Goal: Transaction & Acquisition: Purchase product/service

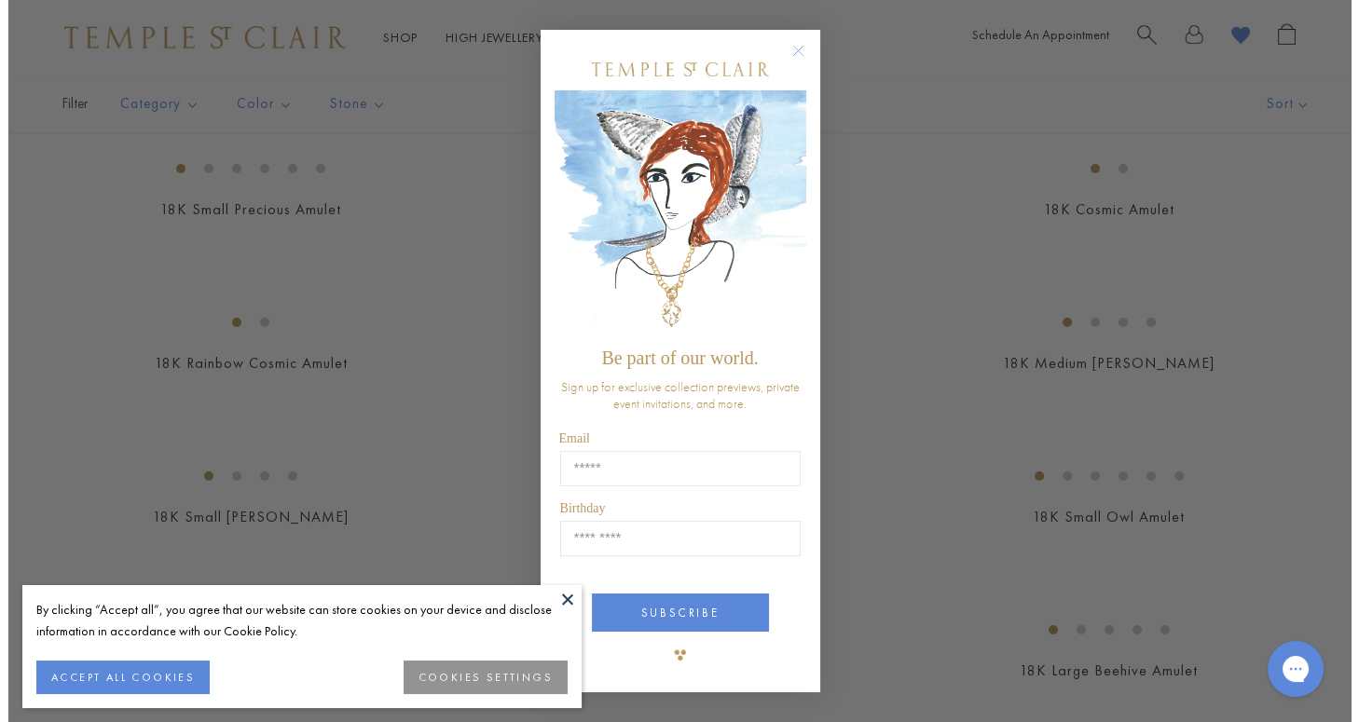
scroll to position [2187, 0]
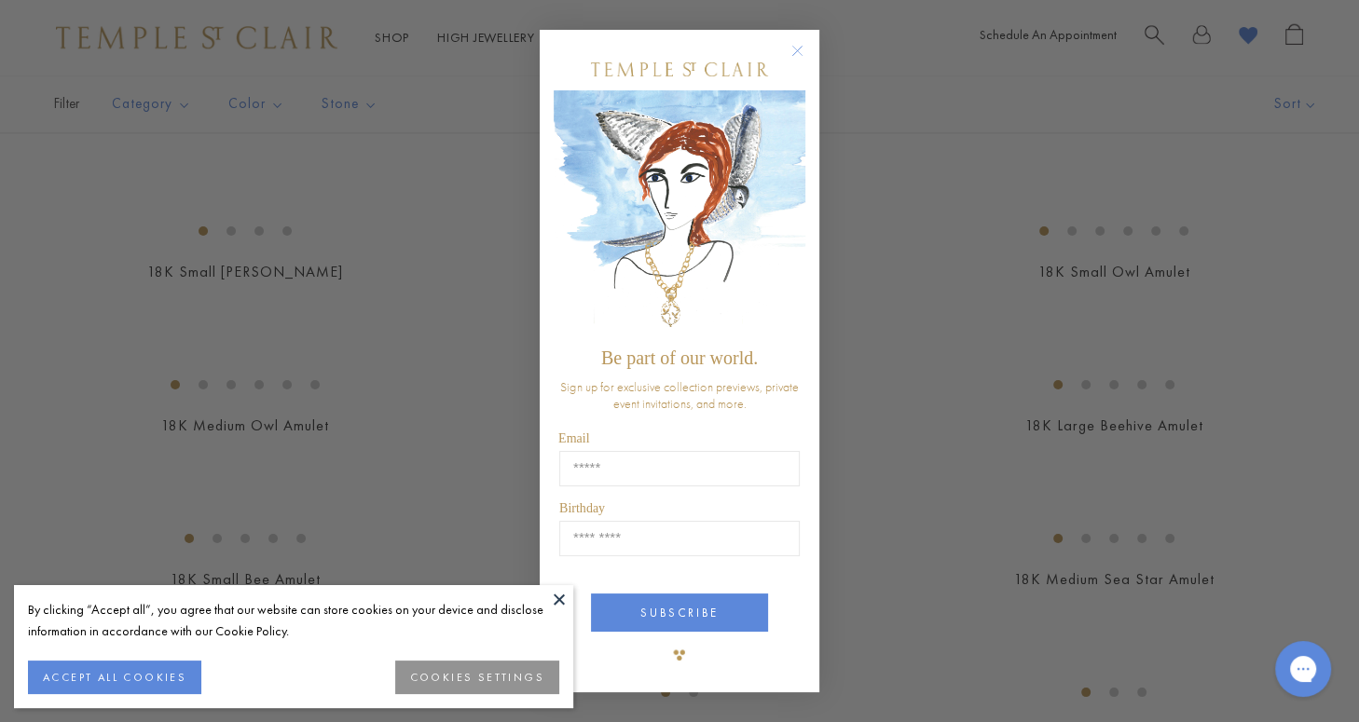
click at [455, 669] on button "COOKIES SETTINGS" at bounding box center [477, 678] width 164 height 34
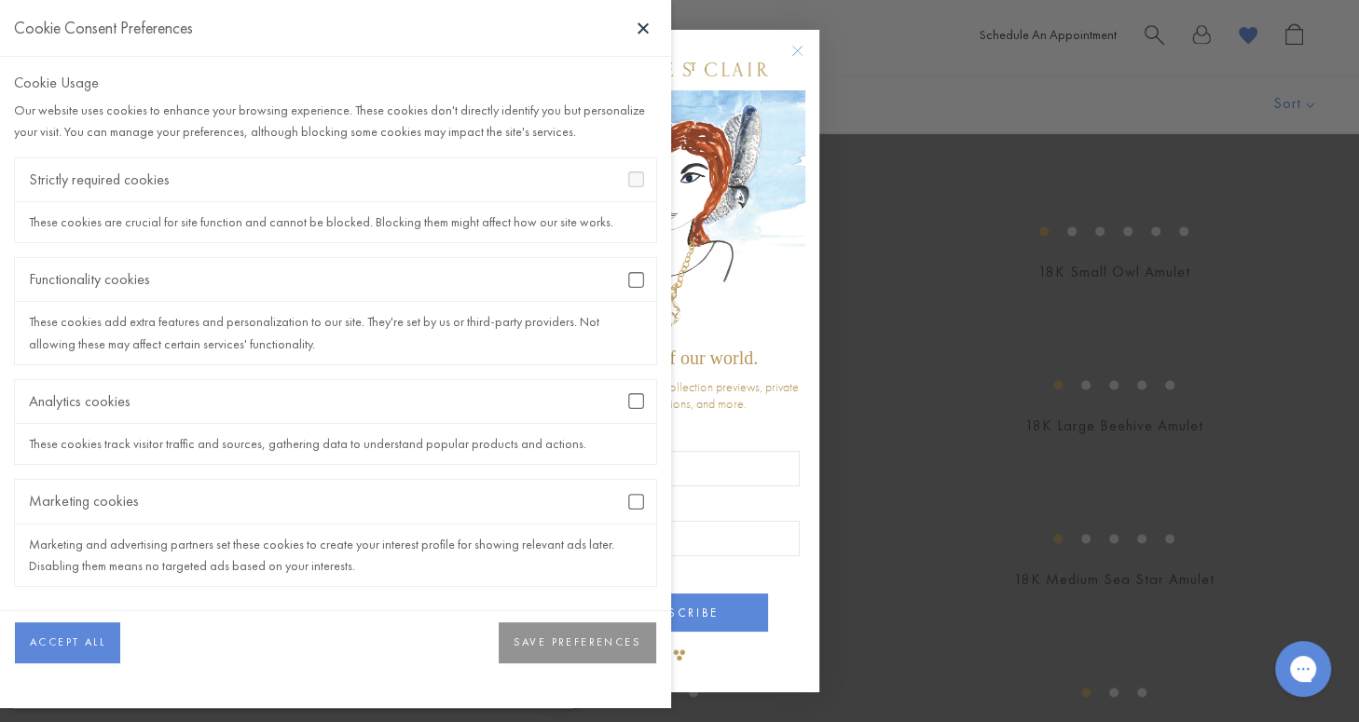
click at [604, 638] on button "SAVE PREFERENCES" at bounding box center [578, 643] width 158 height 41
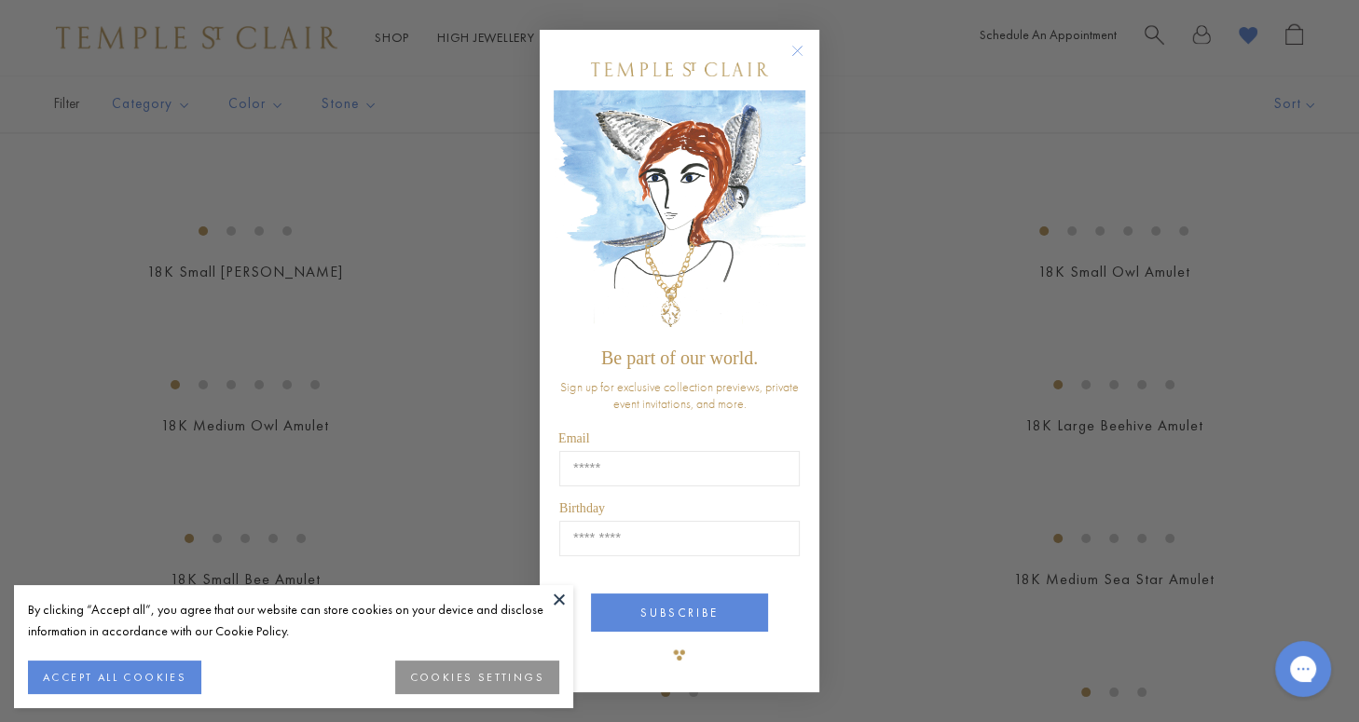
click at [552, 598] on button at bounding box center [559, 599] width 28 height 28
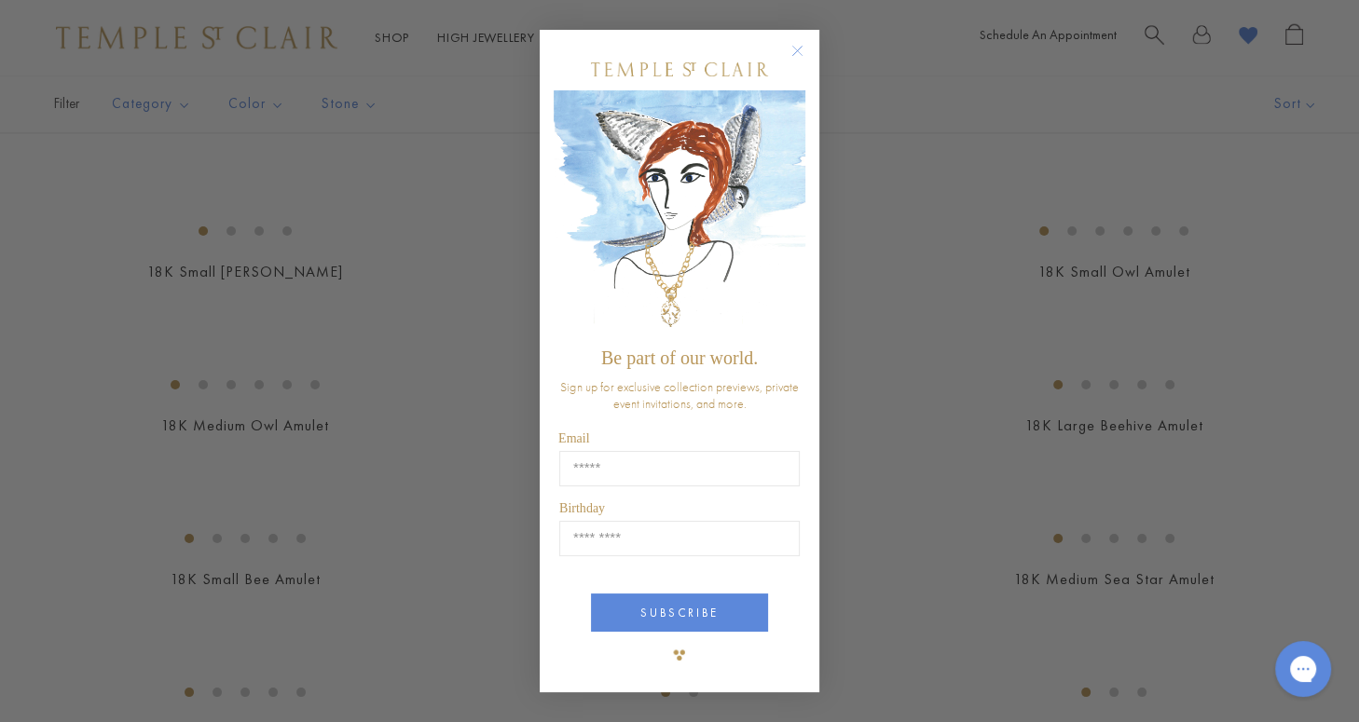
click at [799, 46] on circle "Close dialog" at bounding box center [798, 50] width 22 height 22
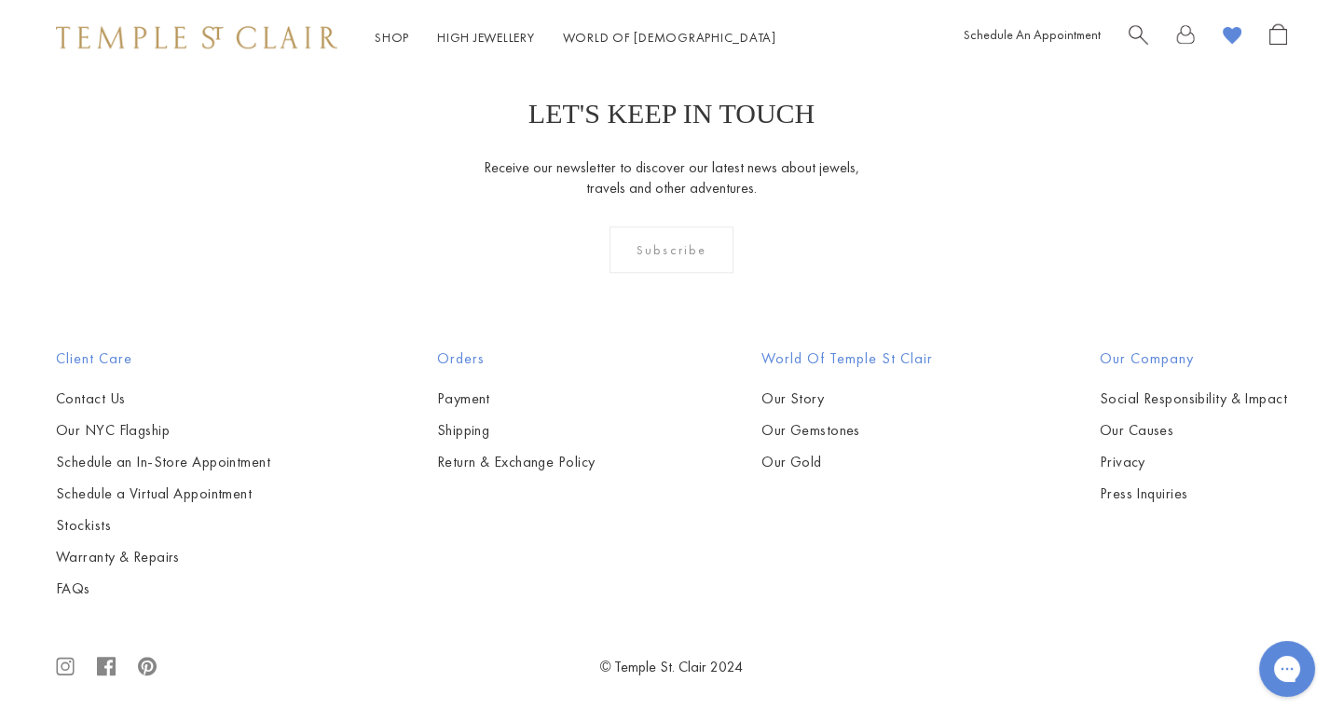
scroll to position [5628, 0]
click at [0, 0] on img at bounding box center [0, 0] width 0 height 0
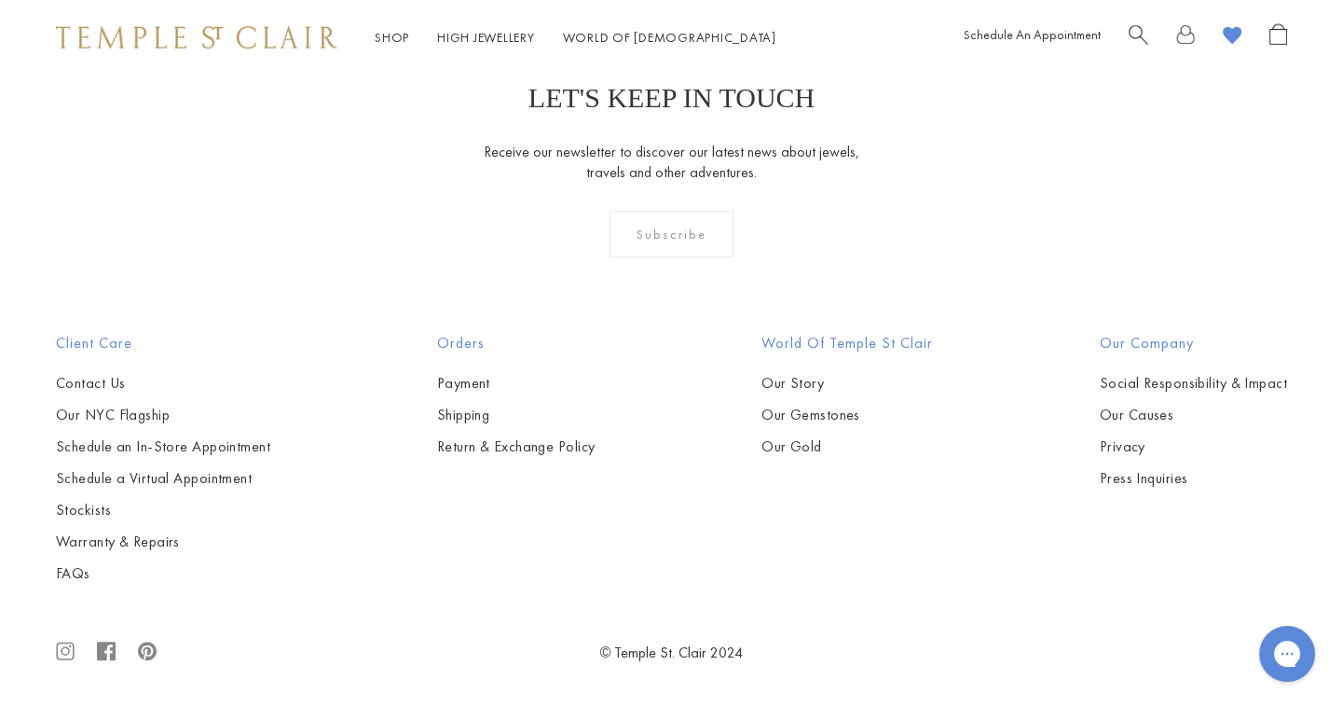
scroll to position [2991, 0]
